Goal: Information Seeking & Learning: Learn about a topic

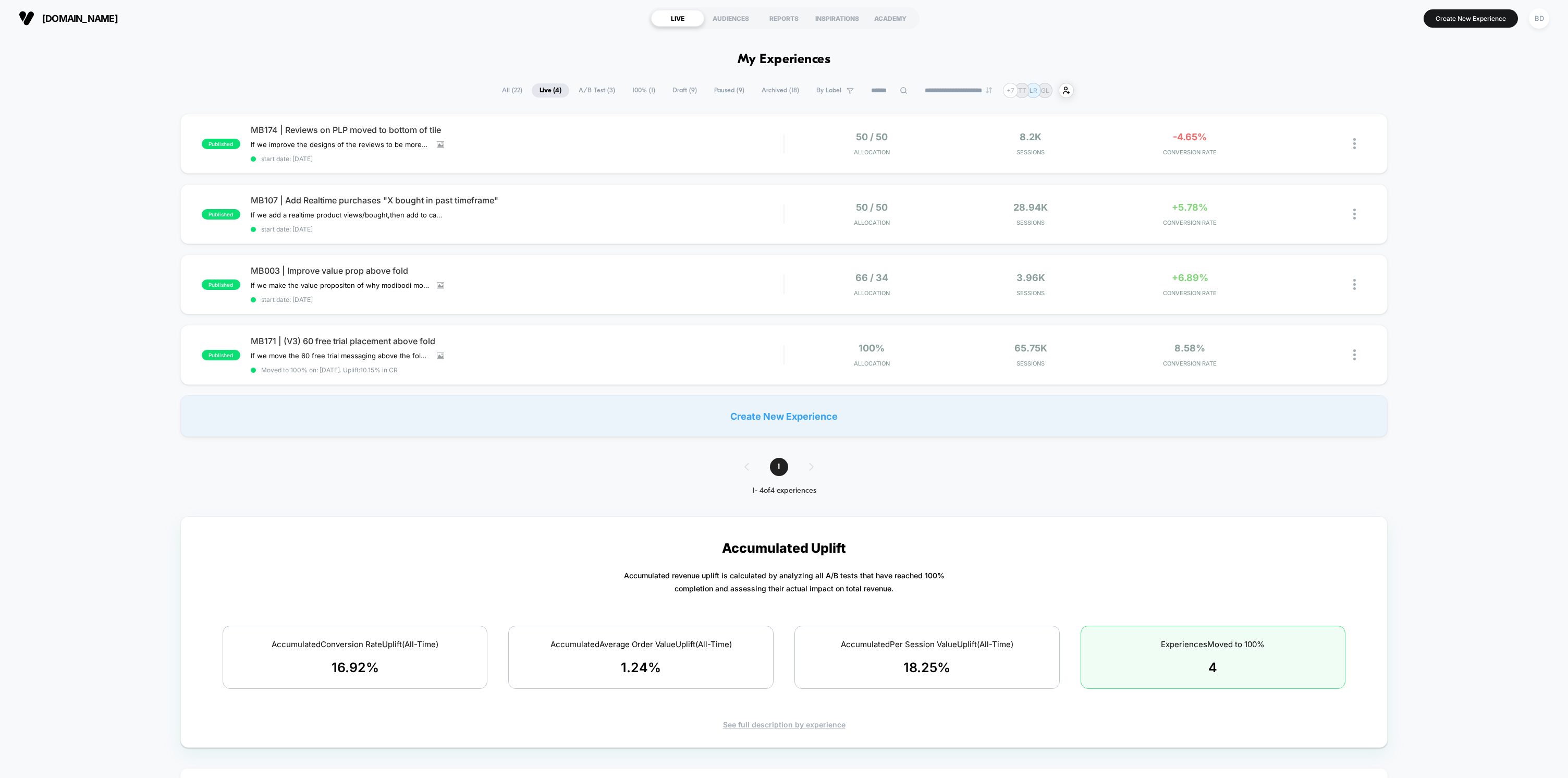
drag, startPoint x: 721, startPoint y: 93, endPoint x: 658, endPoint y: 94, distance: 63.0
click at [721, 93] on span "Paused ( 9 )" at bounding box center [729, 90] width 46 height 14
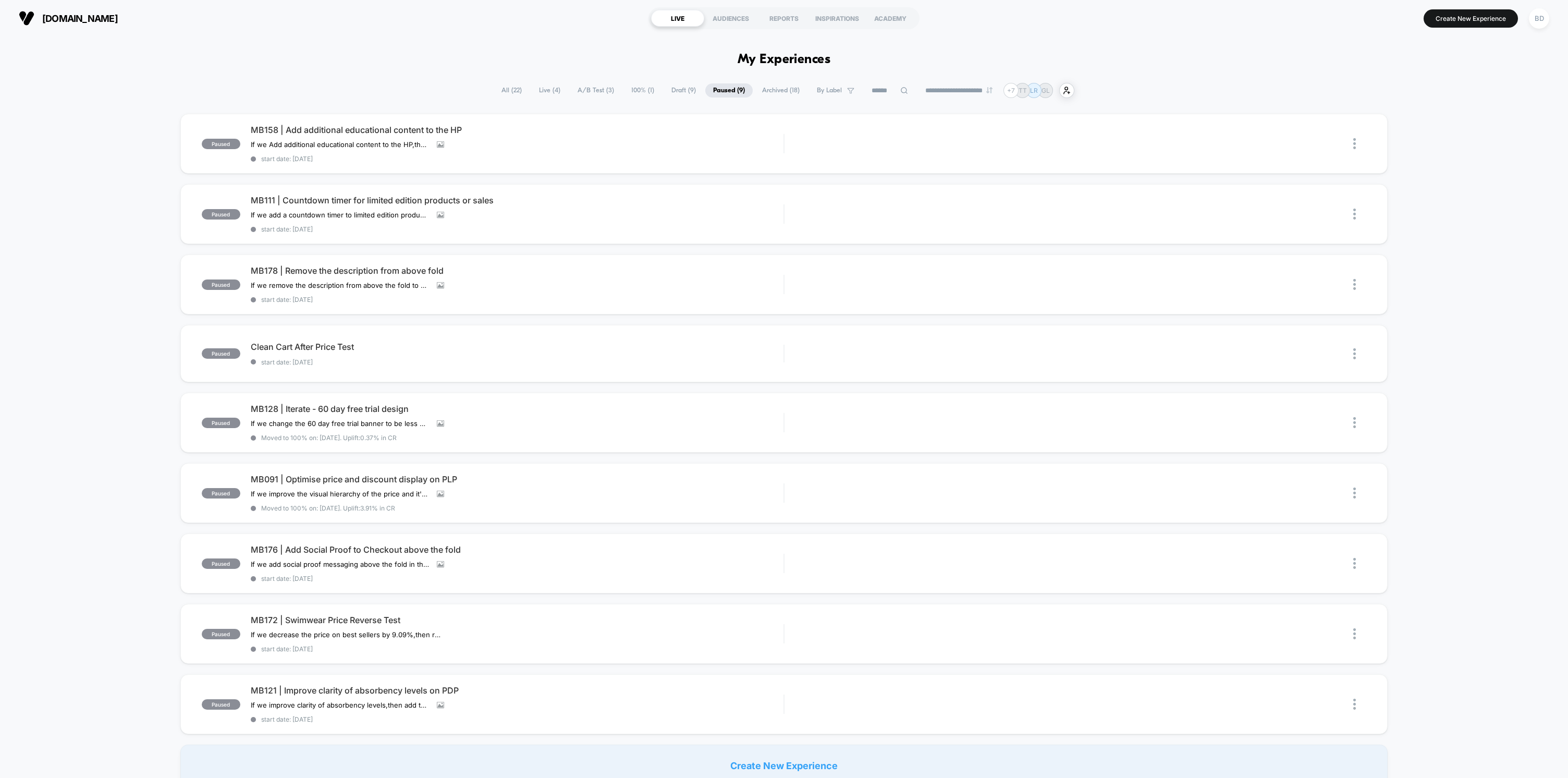
click at [545, 93] on span "Live ( 4 )" at bounding box center [550, 90] width 37 height 14
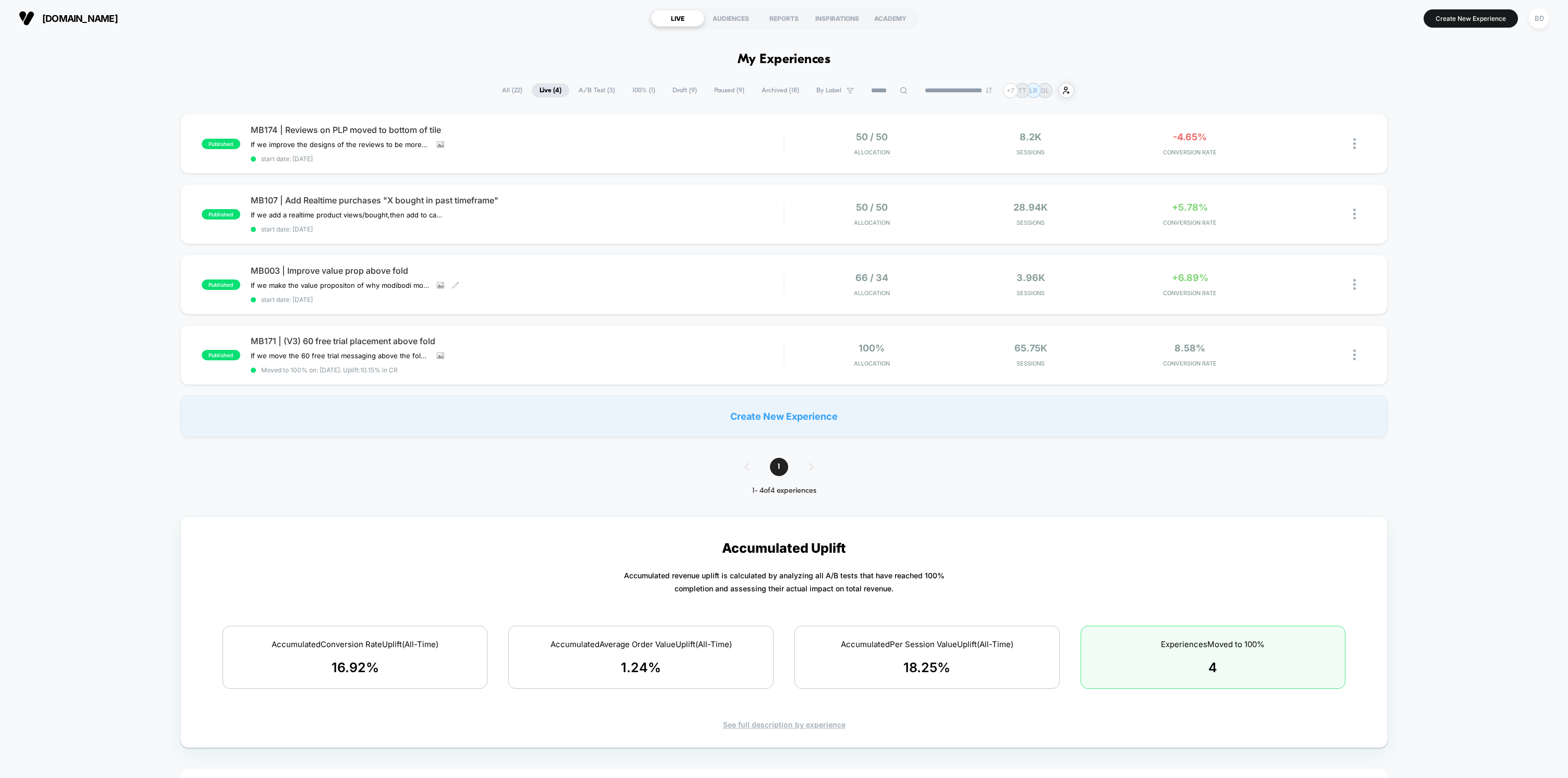
click at [367, 270] on span "MB003 | Improve value prop above fold" at bounding box center [517, 270] width 533 height 10
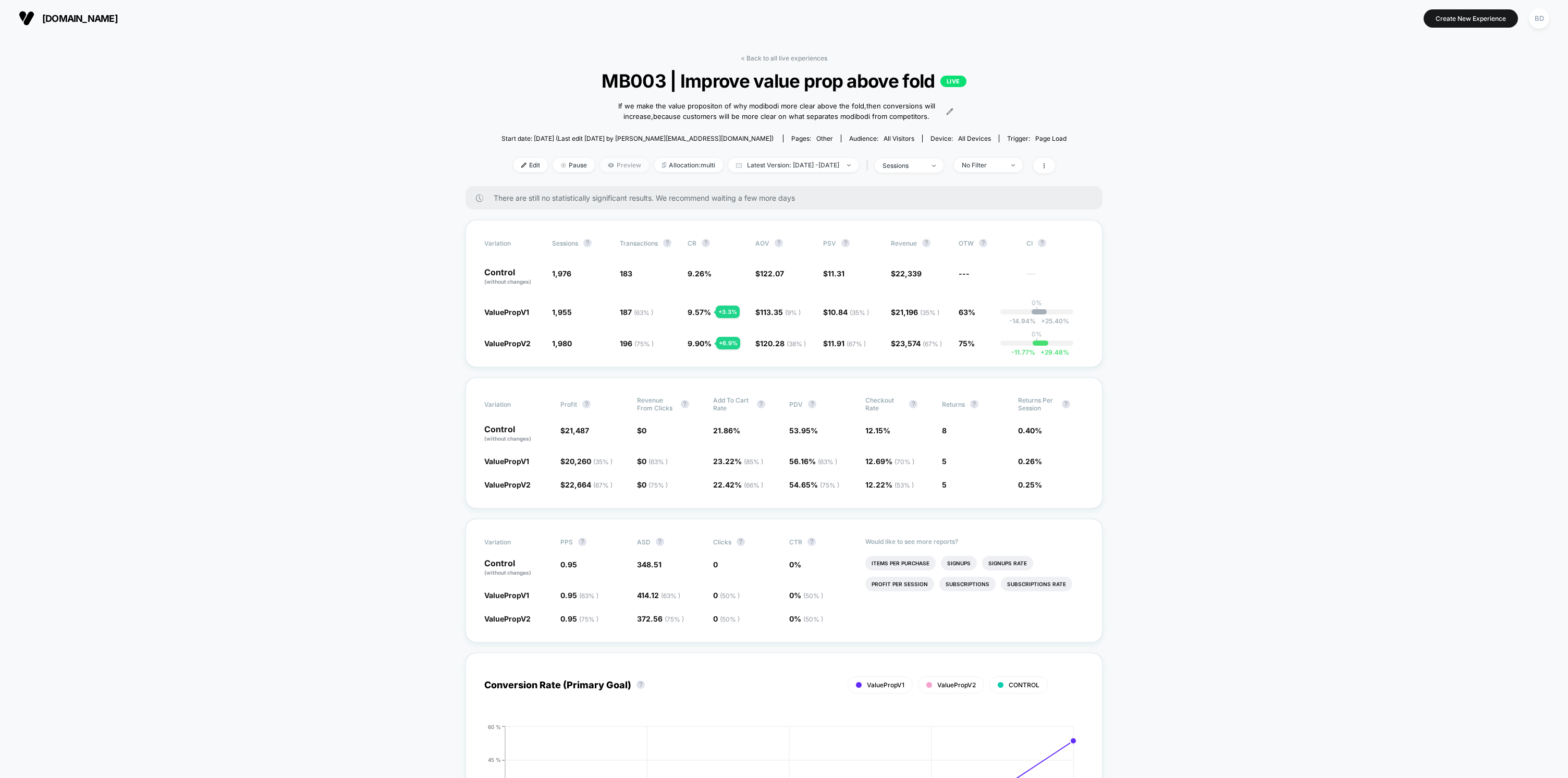
drag, startPoint x: 609, startPoint y: 166, endPoint x: 607, endPoint y: 171, distance: 5.4
click at [609, 167] on span "Preview" at bounding box center [625, 164] width 49 height 14
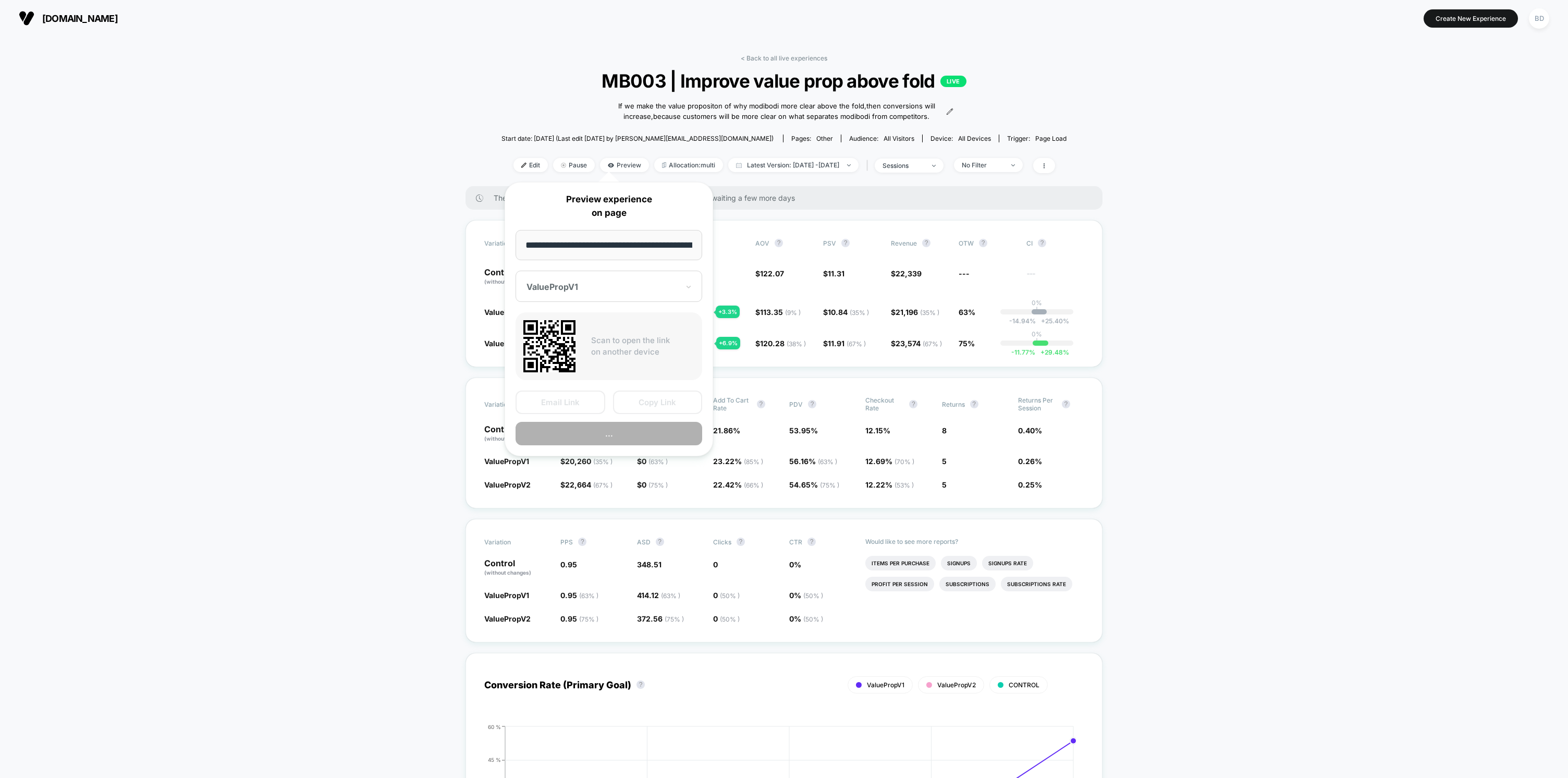
scroll to position [0, 1003]
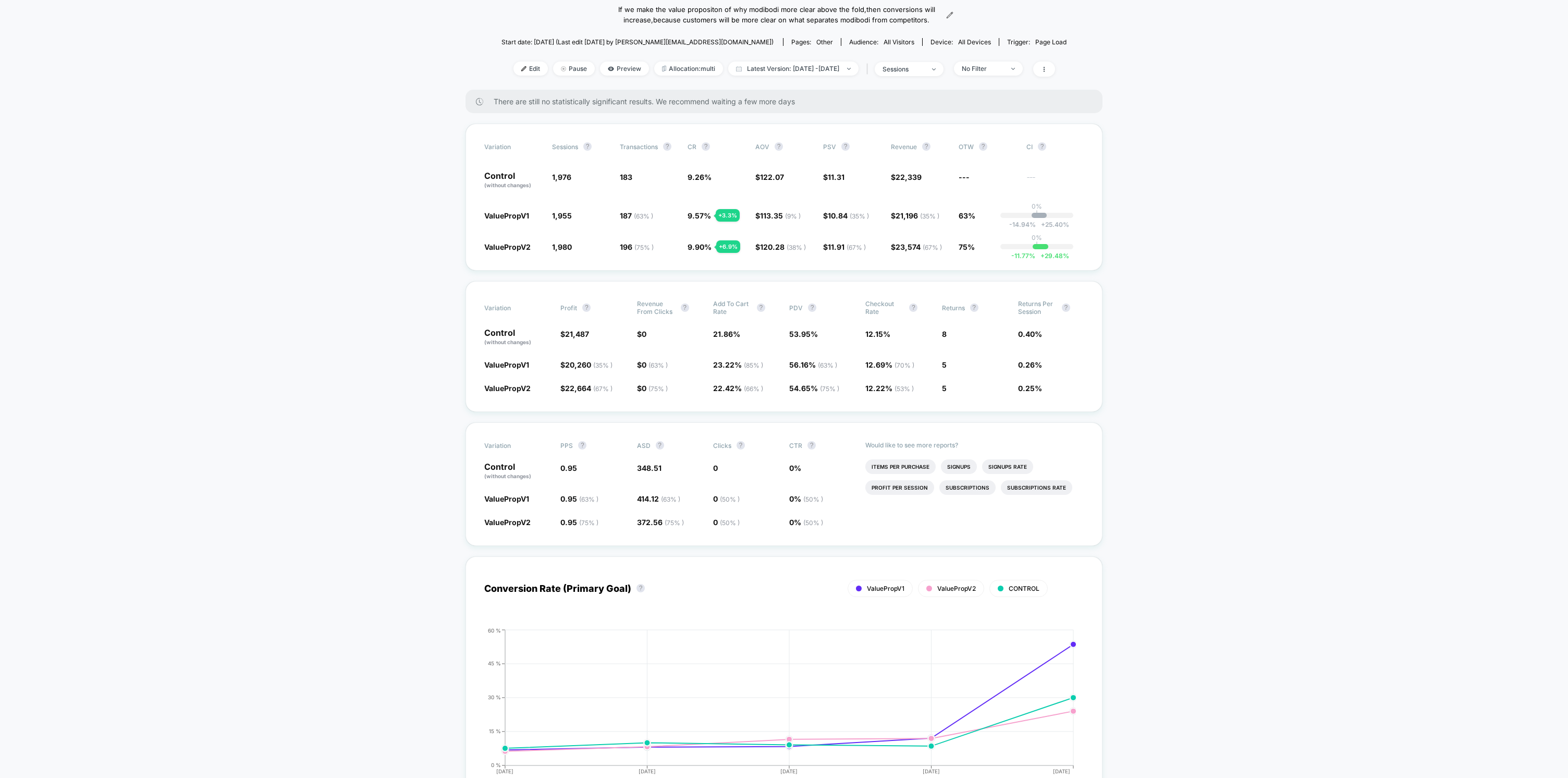
scroll to position [0, 0]
